Goal: Task Accomplishment & Management: Manage account settings

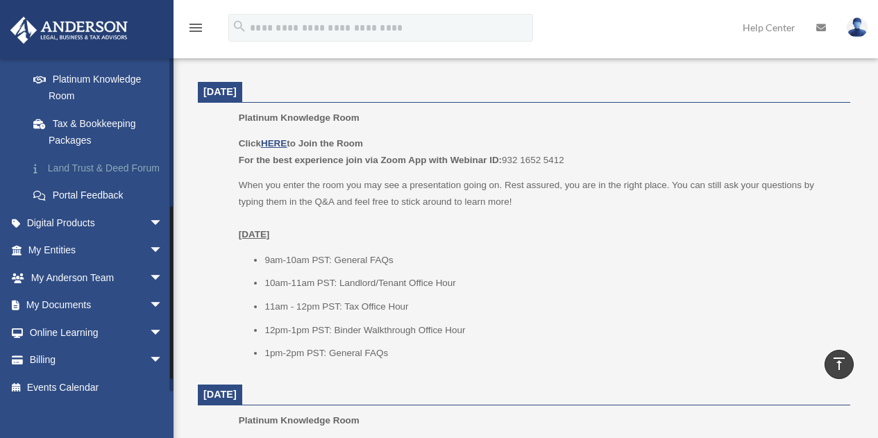
scroll to position [278, 0]
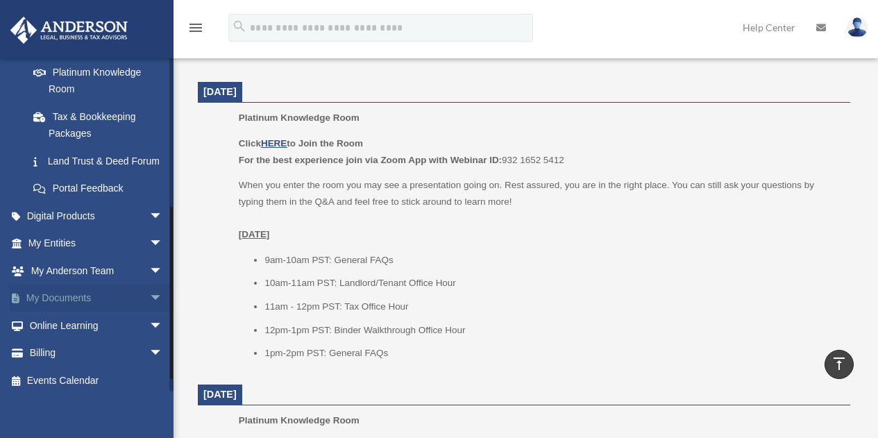
click at [78, 312] on link "My Documents arrow_drop_down" at bounding box center [97, 299] width 174 height 28
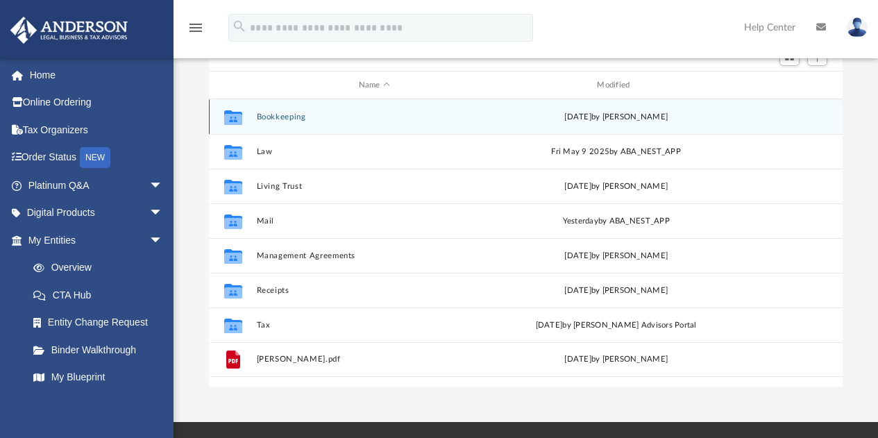
scroll to position [139, 0]
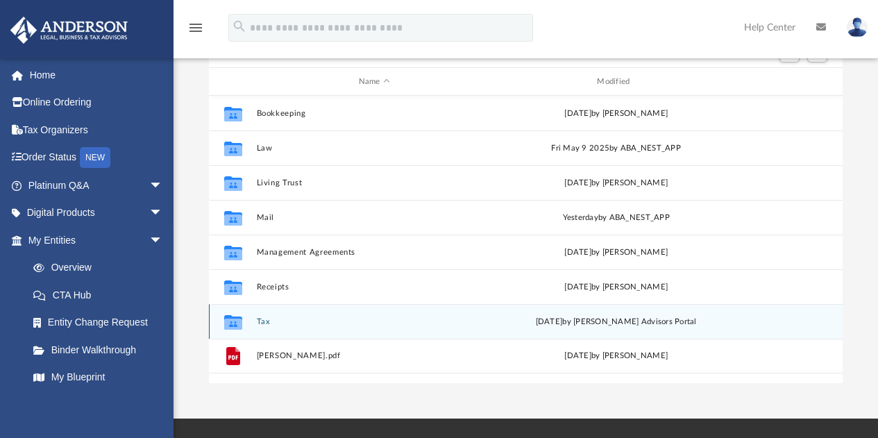
click at [263, 324] on button "Tax" at bounding box center [374, 321] width 236 height 9
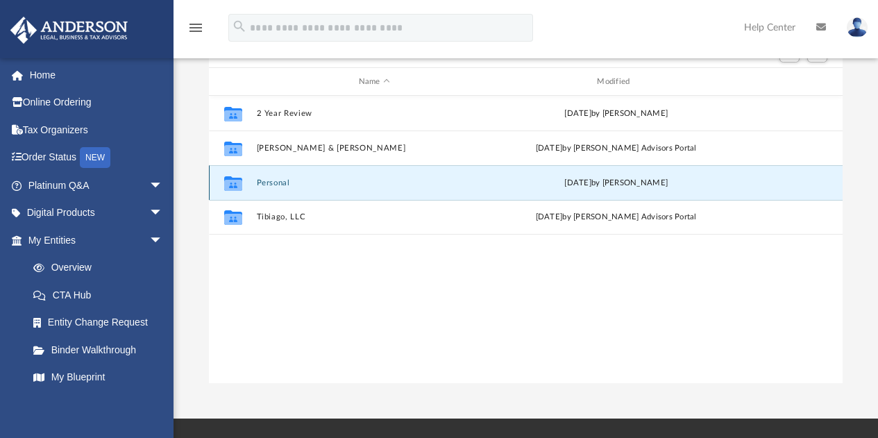
click at [276, 179] on button "Personal" at bounding box center [374, 182] width 236 height 9
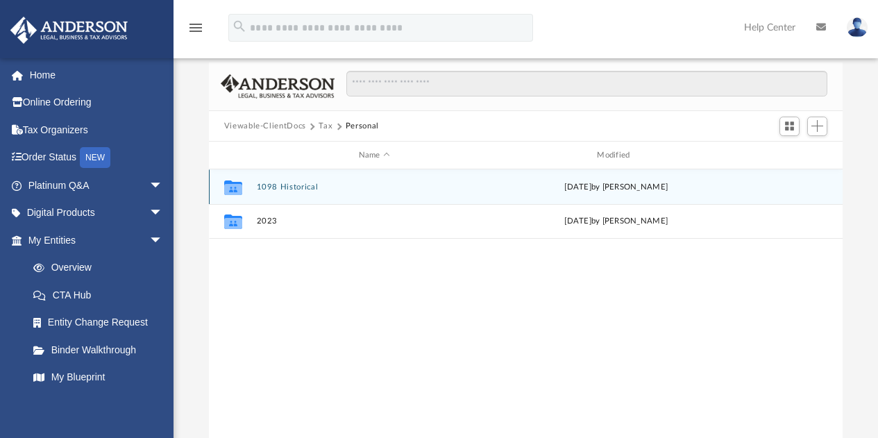
scroll to position [69, 0]
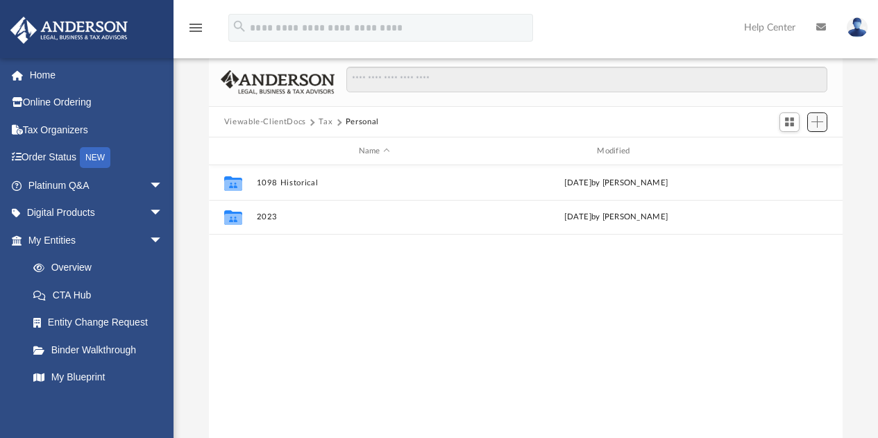
click at [817, 122] on span "Add" at bounding box center [818, 122] width 12 height 12
click at [797, 171] on li "New Folder" at bounding box center [798, 171] width 44 height 15
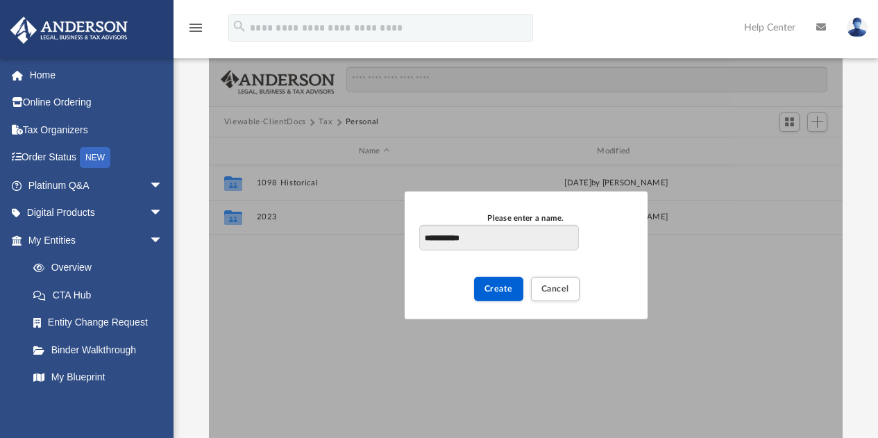
type input "**********"
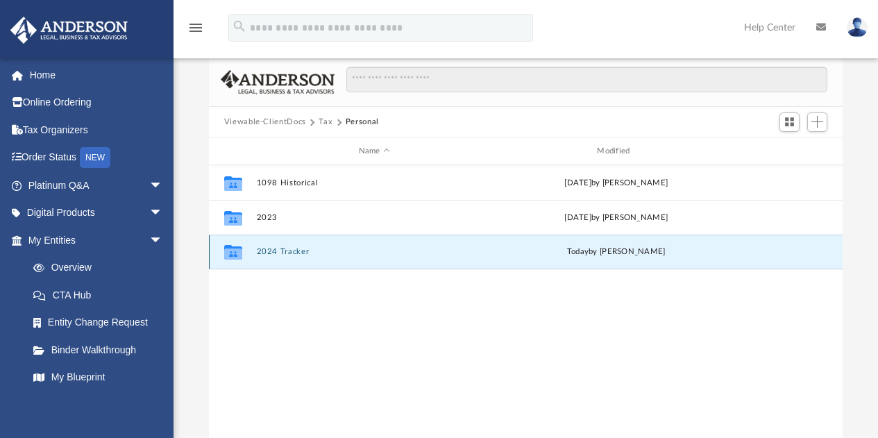
click at [298, 249] on button "2024 Tracker" at bounding box center [374, 252] width 236 height 9
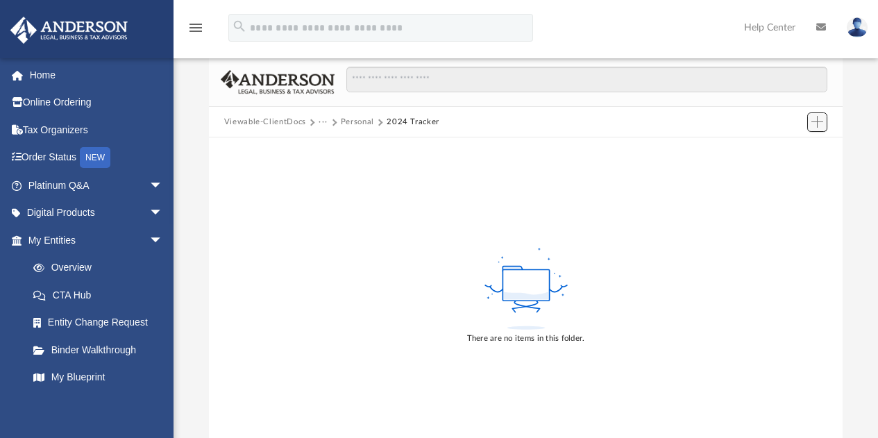
click at [822, 121] on span "Add" at bounding box center [818, 122] width 12 height 12
click at [794, 149] on li "Upload" at bounding box center [798, 149] width 44 height 15
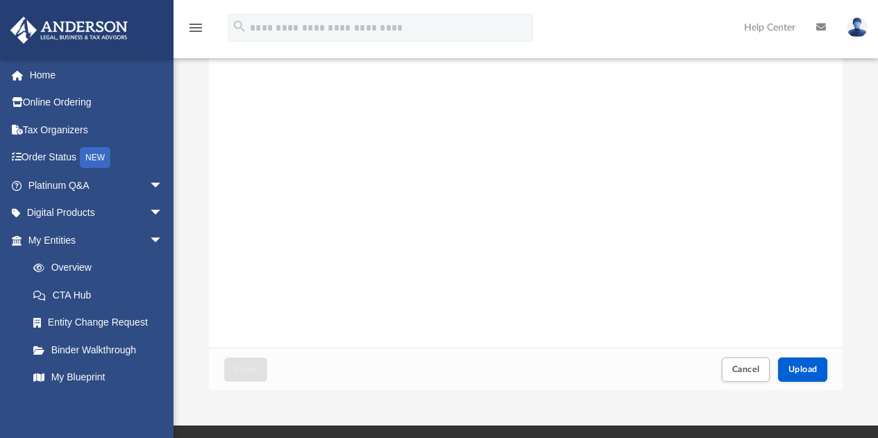
scroll to position [139, 0]
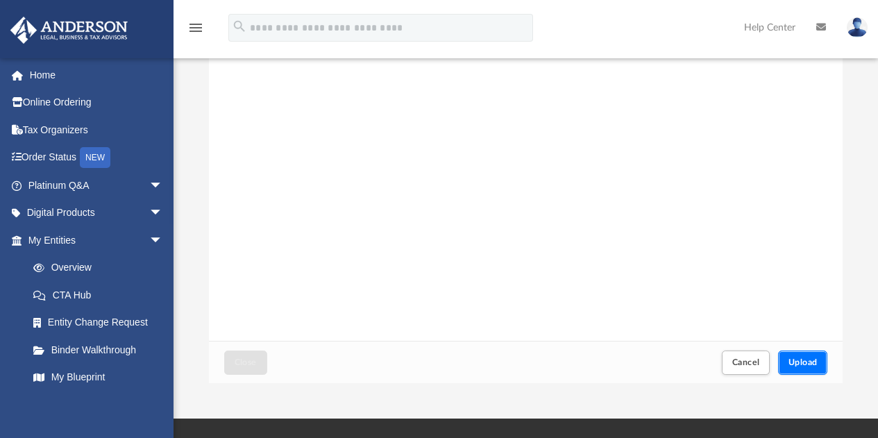
click at [798, 356] on button "Upload" at bounding box center [803, 363] width 50 height 24
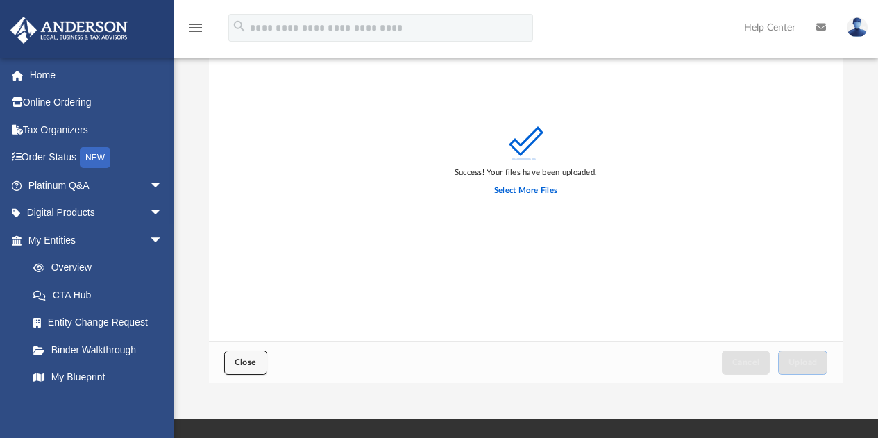
click at [262, 358] on button "Close" at bounding box center [245, 363] width 43 height 24
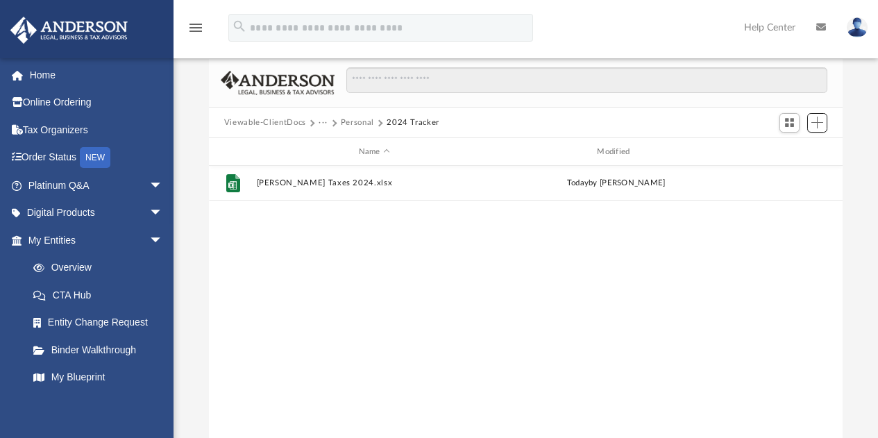
scroll to position [0, 0]
